Goal: Transaction & Acquisition: Obtain resource

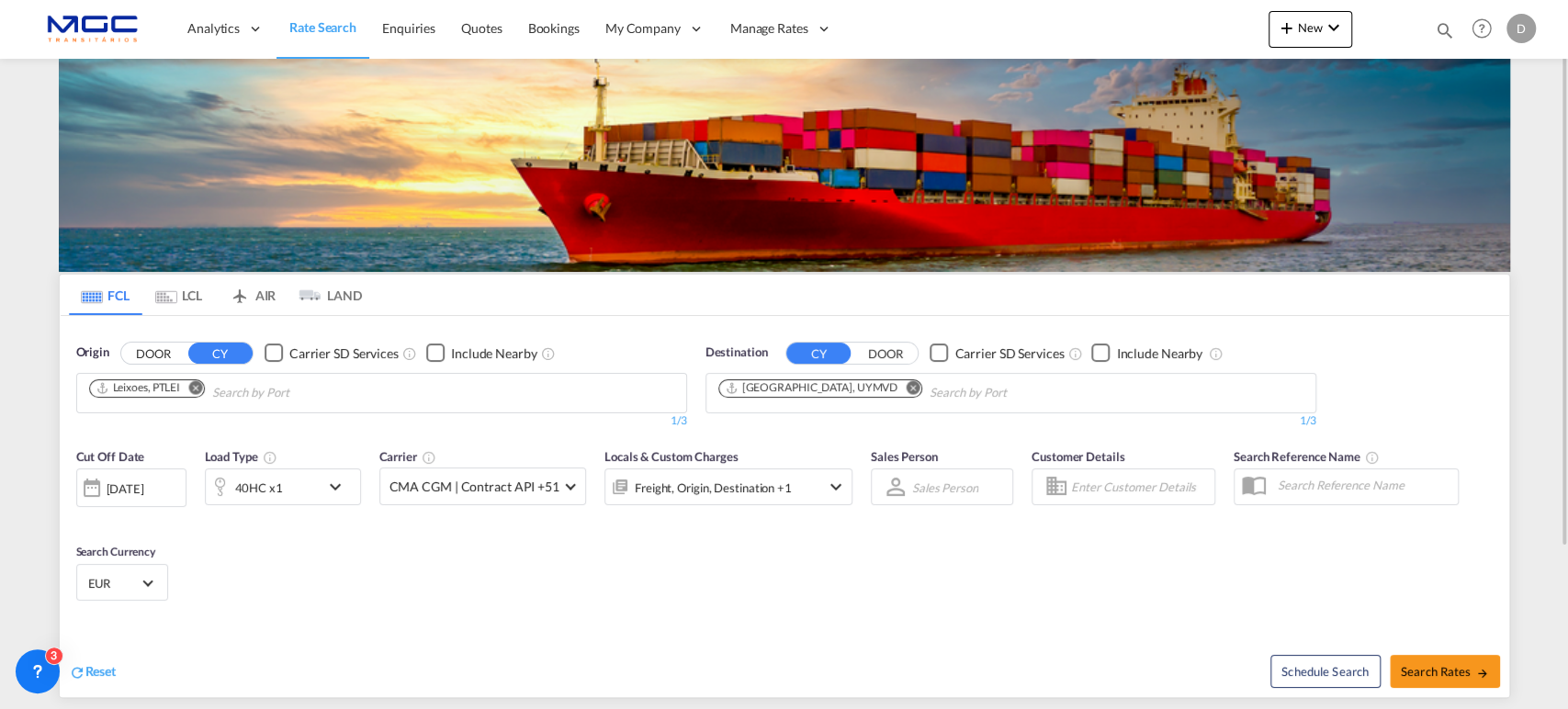
click at [906, 388] on md-icon "Remove" at bounding box center [913, 387] width 14 height 14
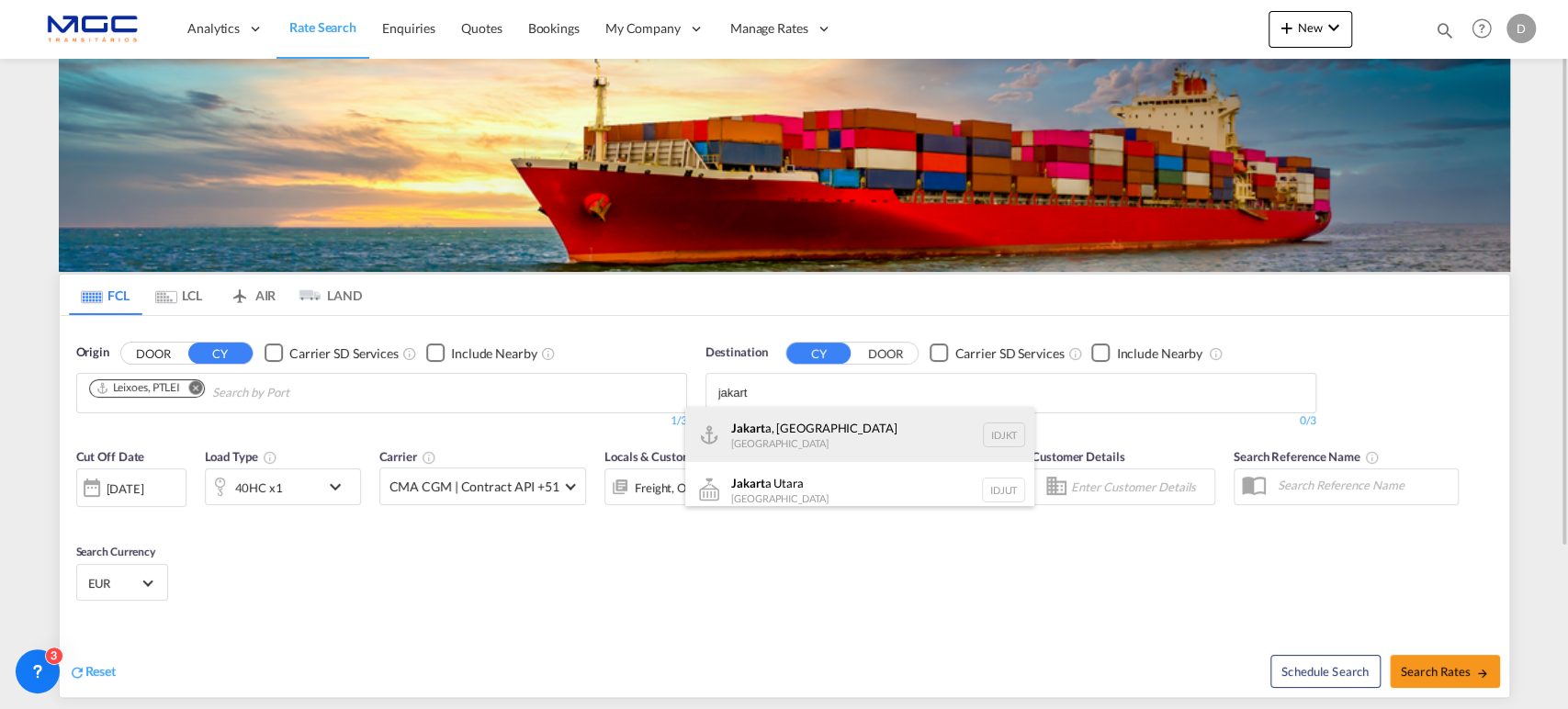
type input "jakart"
click at [762, 424] on div "Jakart a, Java [GEOGRAPHIC_DATA] IDJKT" at bounding box center [860, 435] width 350 height 56
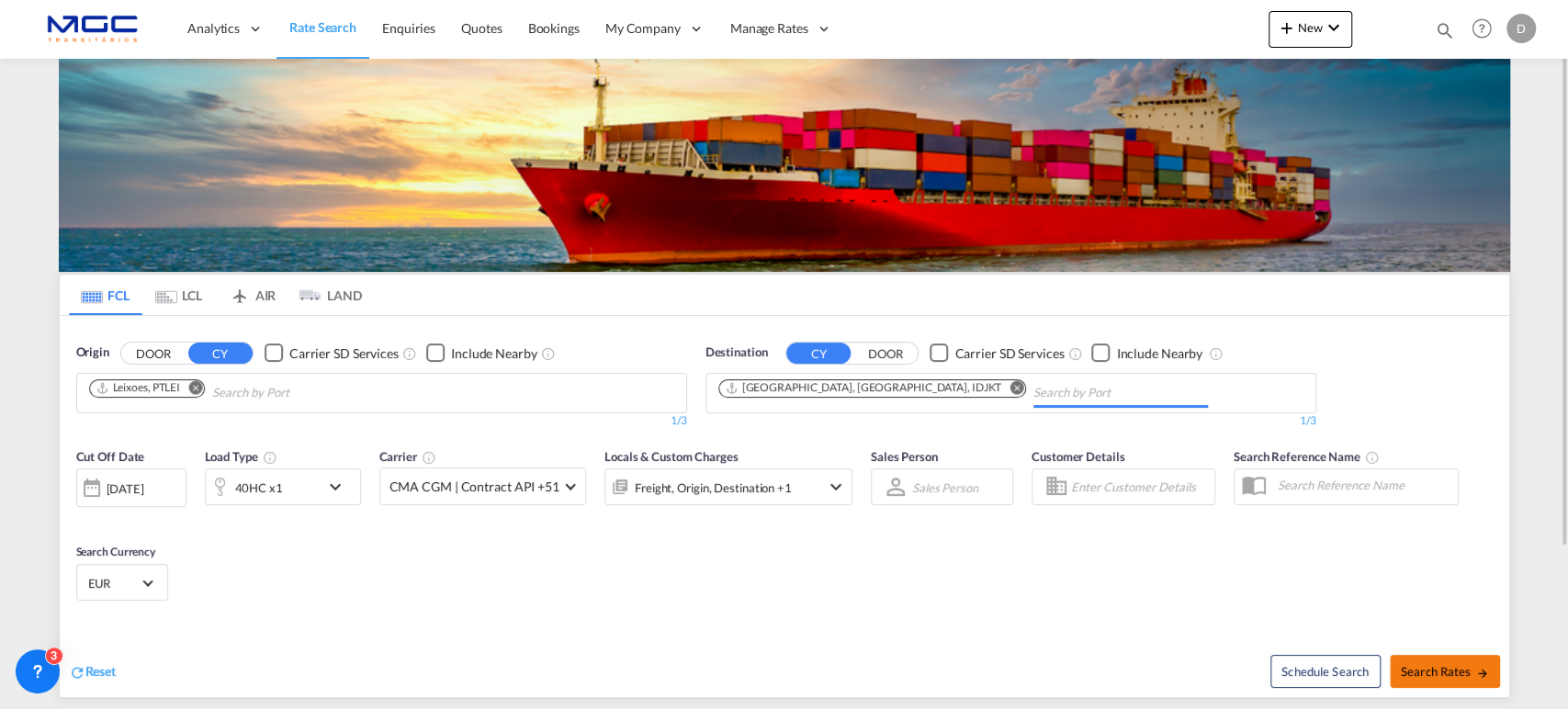
click at [1417, 673] on span "Search Rates" at bounding box center [1445, 671] width 88 height 15
type input "PTLEI to IDJKT / [DATE]"
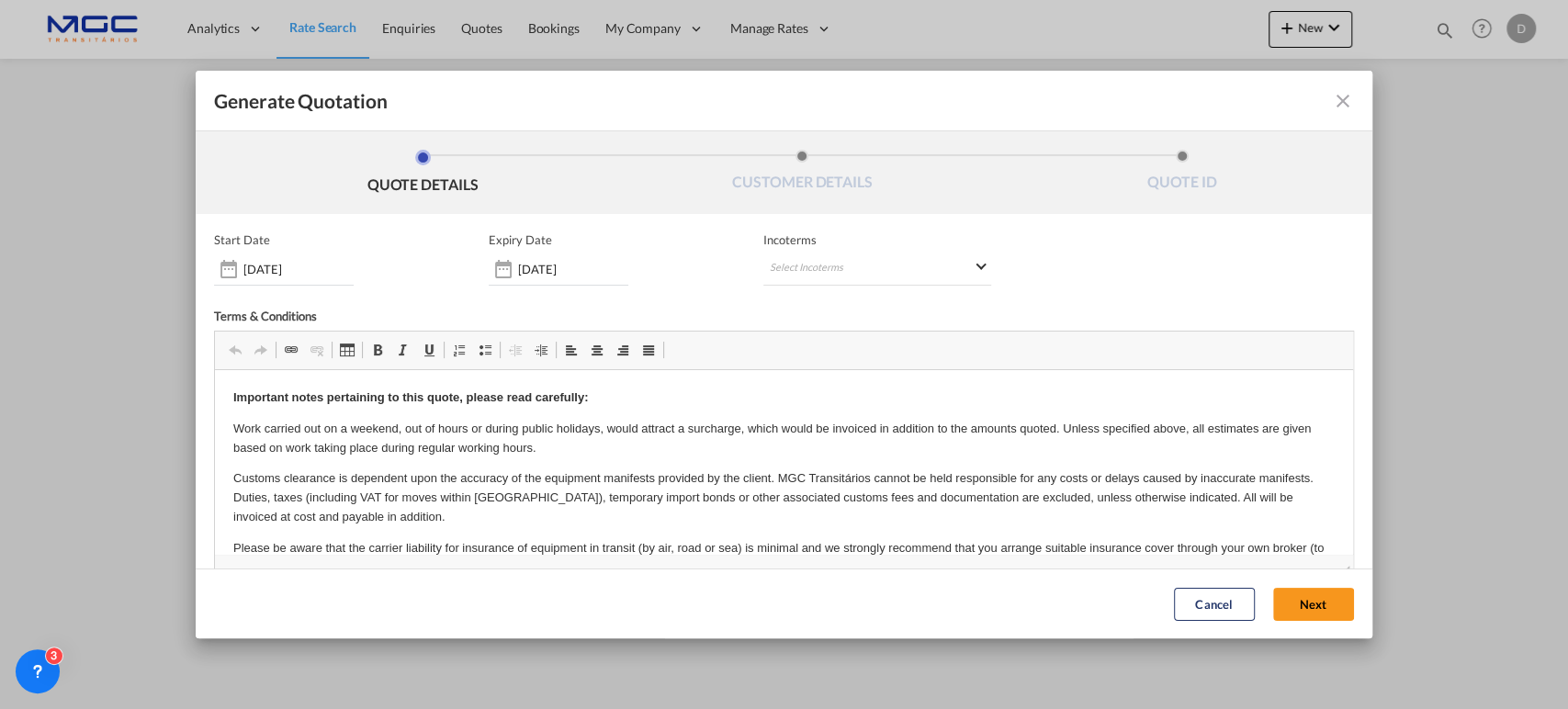
click at [1273, 594] on button "Next" at bounding box center [1313, 604] width 80 height 33
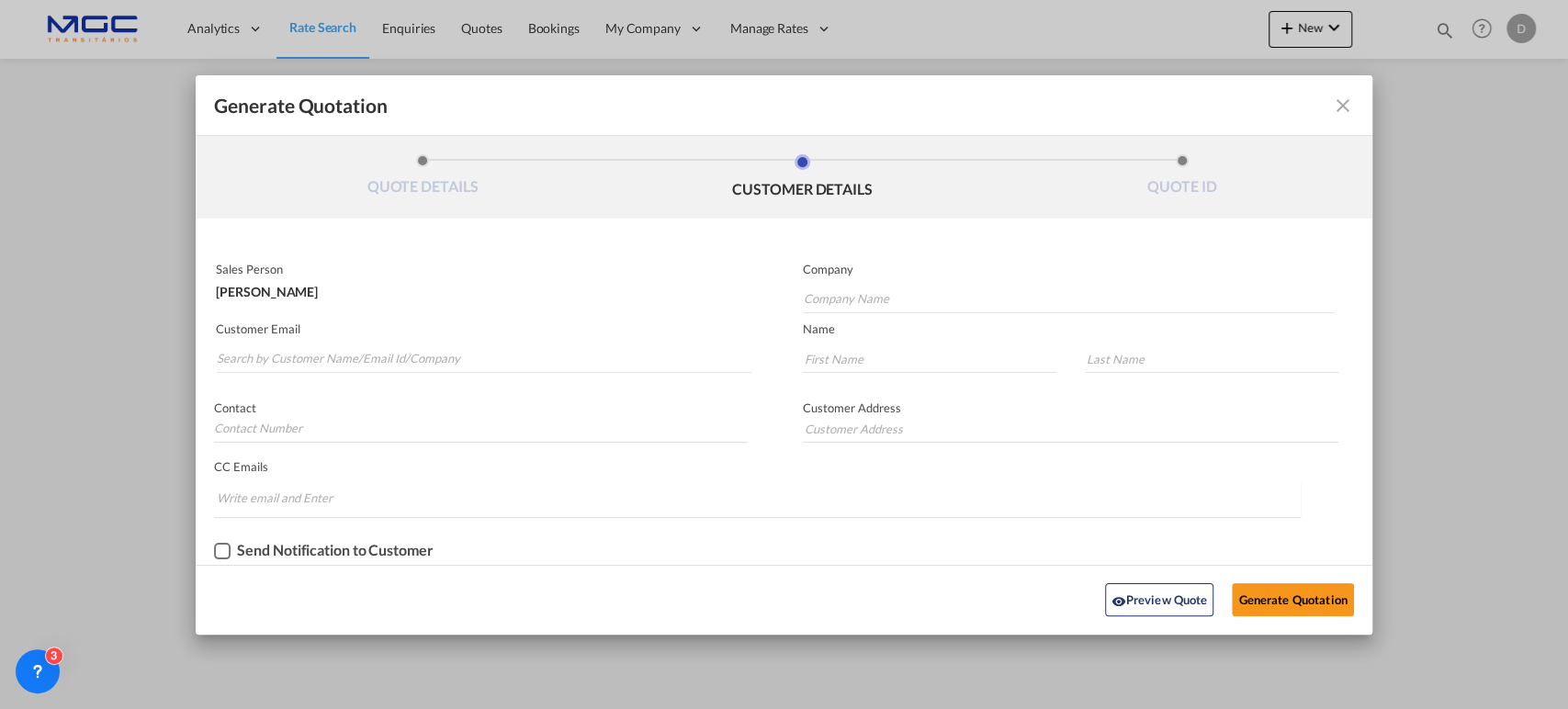
click at [449, 343] on md-autocomplete-wrap "Generate QuotationQUOTE ..." at bounding box center [483, 354] width 535 height 37
click at [403, 354] on input "Search by Customer Name/Email Id/Company" at bounding box center [484, 359] width 534 height 28
paste input "[EMAIL_ADDRESS][PERSON_NAME][DOMAIN_NAME]"
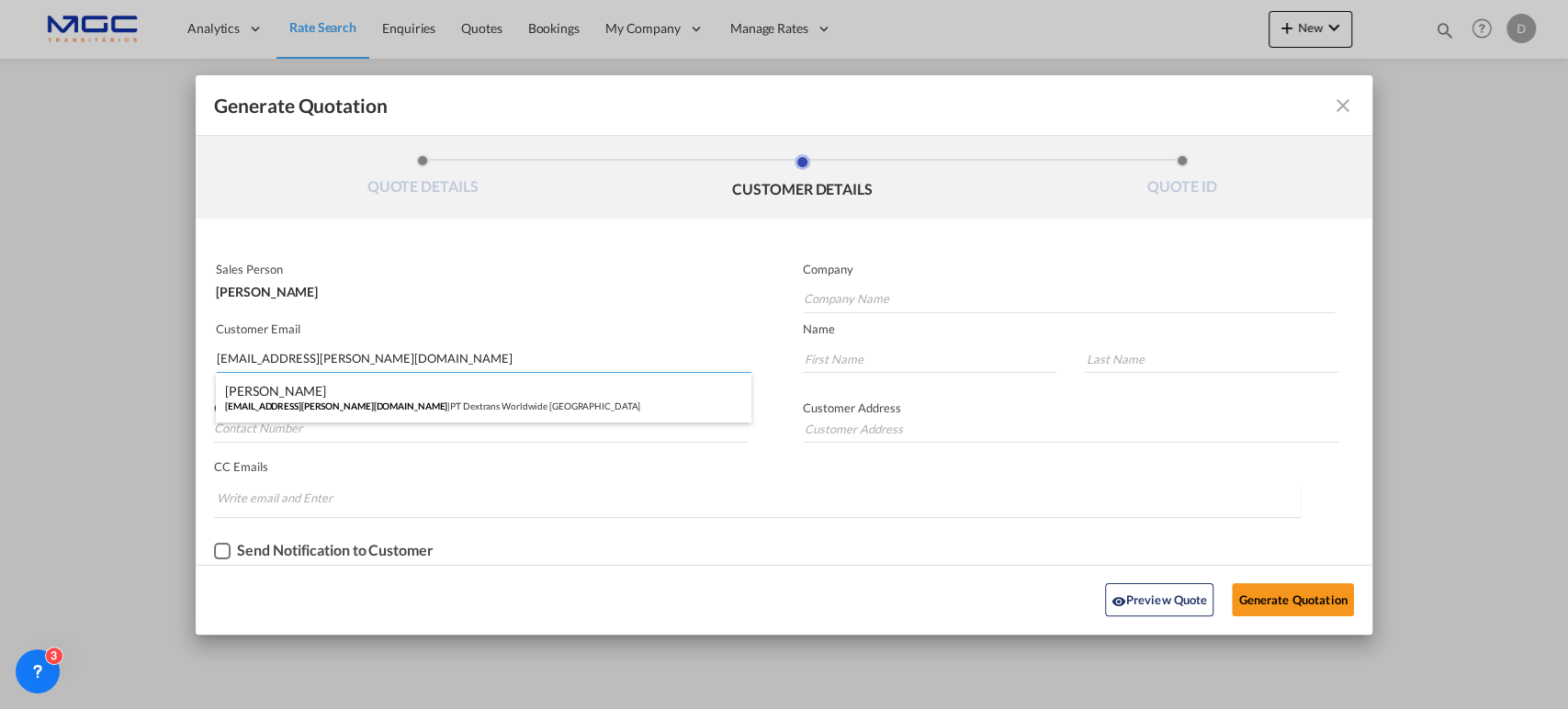
type input "[EMAIL_ADDRESS][PERSON_NAME][DOMAIN_NAME]"
click at [356, 400] on div "[PERSON_NAME] [PERSON_NAME][EMAIL_ADDRESS][PERSON_NAME][DOMAIN_NAME] | PT Dextr…" at bounding box center [483, 398] width 535 height 50
type input "PT Dextrans Worldwide [GEOGRAPHIC_DATA]"
type input "Hary"
type input "[PERSON_NAME]"
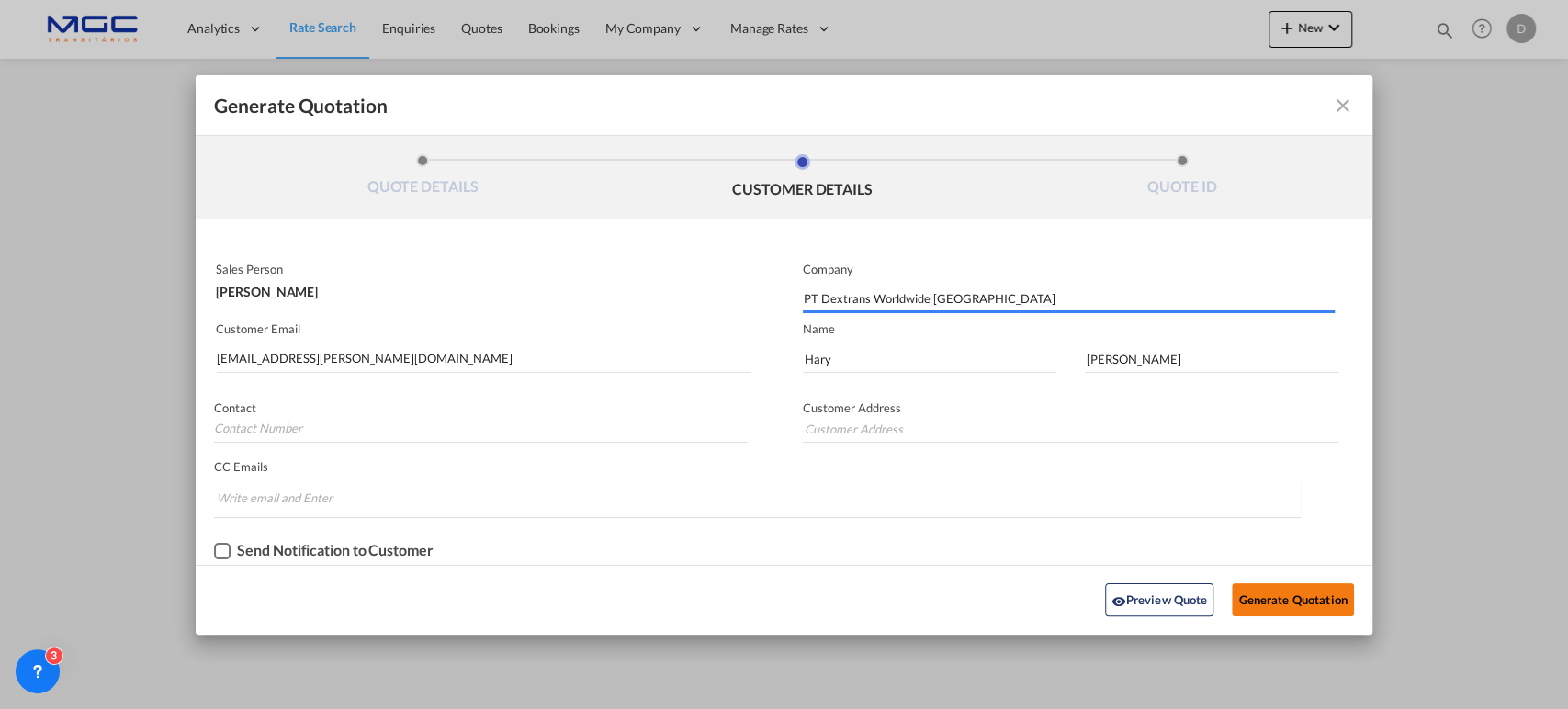
click at [1268, 596] on button "Generate Quotation" at bounding box center [1293, 599] width 121 height 33
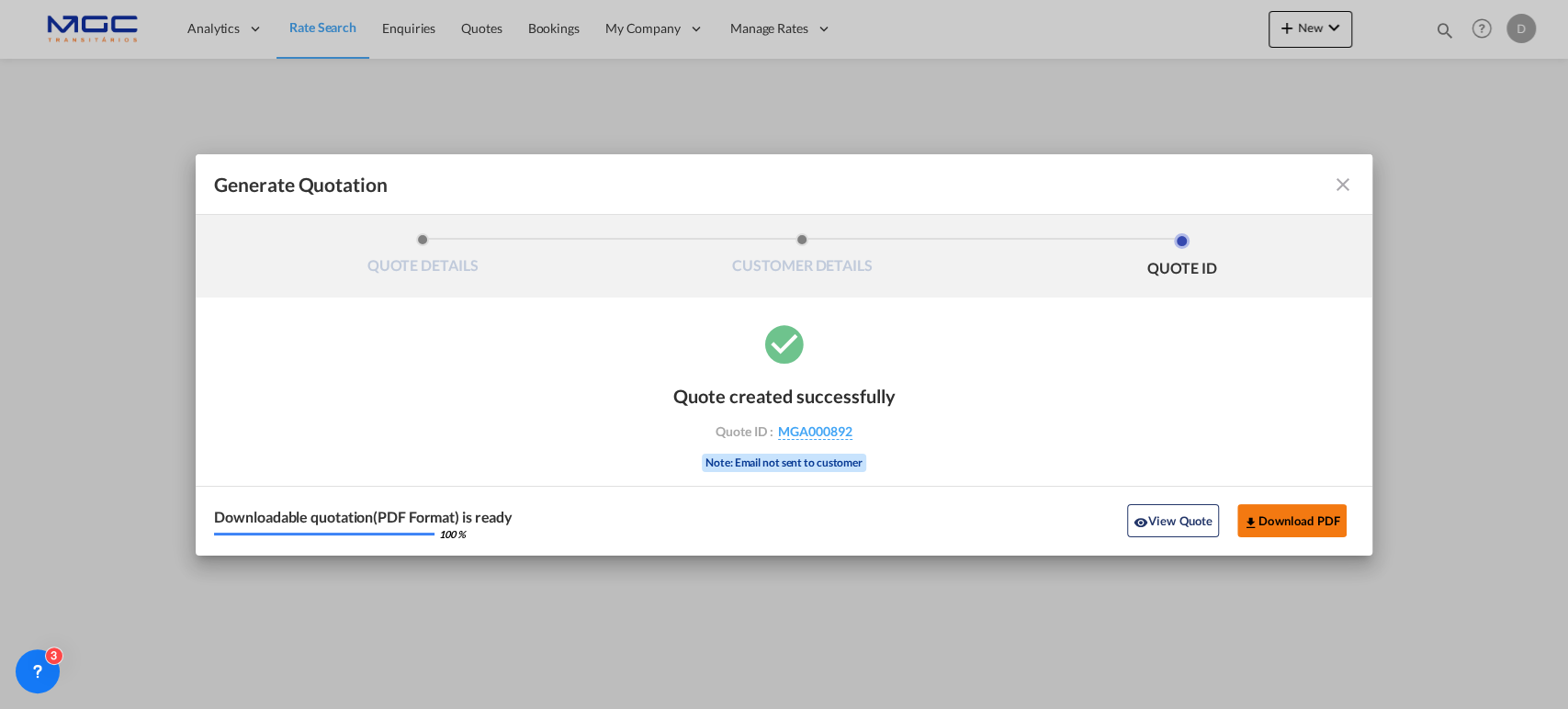
click at [1295, 521] on button "Download PDF" at bounding box center [1292, 520] width 109 height 33
